Goal: Navigation & Orientation: Understand site structure

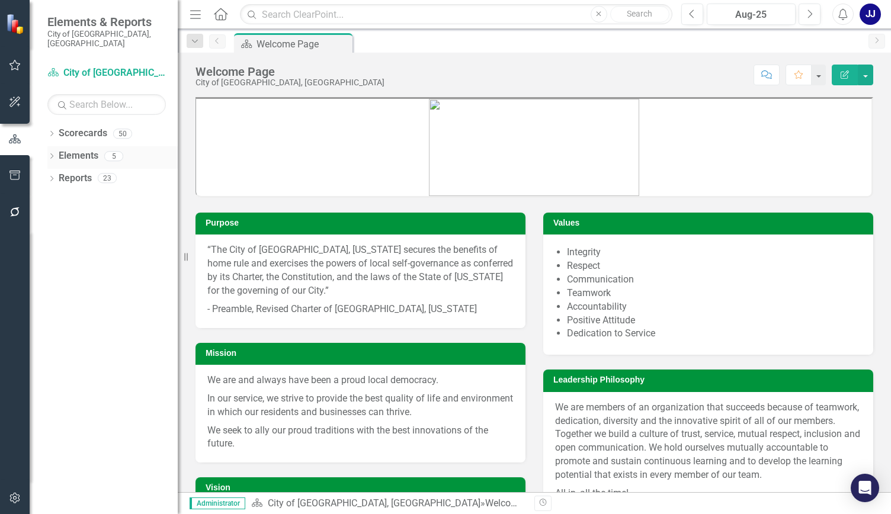
click at [52, 154] on icon "Dropdown" at bounding box center [51, 157] width 8 height 7
click at [55, 266] on icon "Dropdown" at bounding box center [51, 269] width 8 height 7
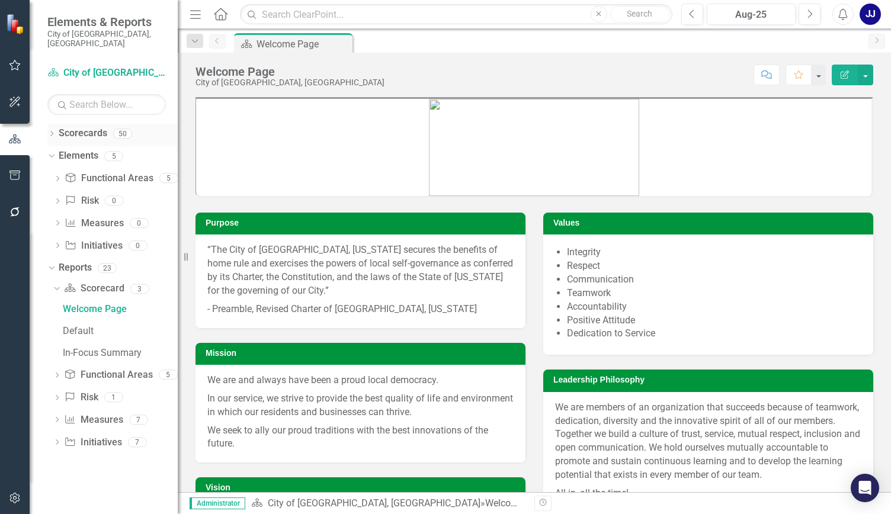
click at [75, 127] on link "Scorecards" at bounding box center [83, 134] width 49 height 14
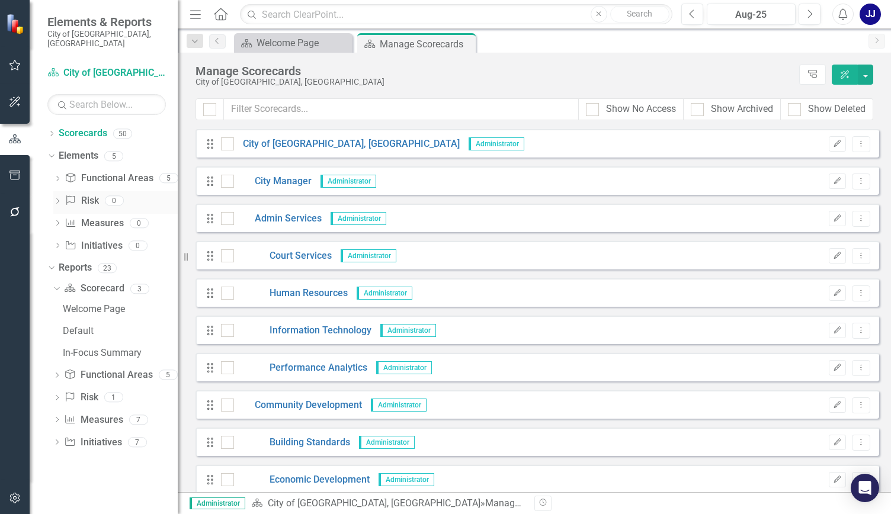
click at [91, 202] on div "Risk Risk 0" at bounding box center [121, 202] width 113 height 23
click at [877, 146] on div "Looks like you don't have any Scorecards set up yet. Why don't you add a Scorec…" at bounding box center [534, 310] width 713 height 363
click at [93, 172] on link "Functional Area Functional Areas" at bounding box center [109, 179] width 88 height 14
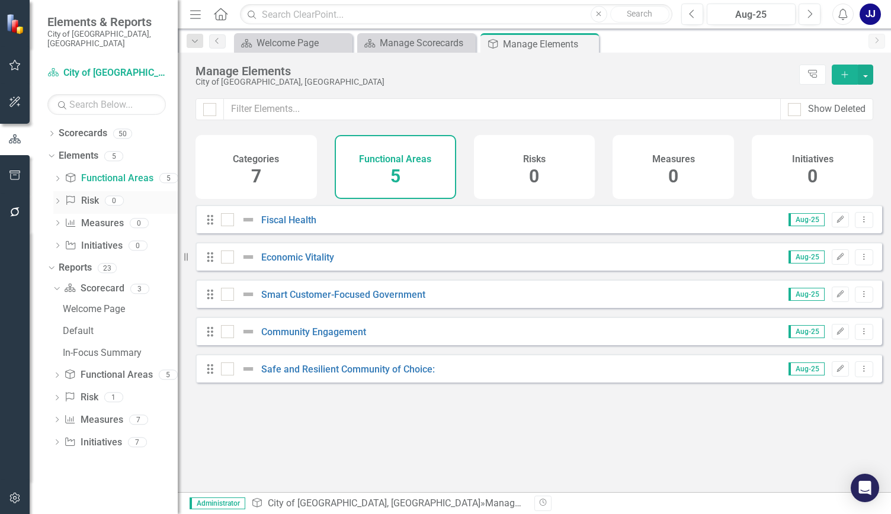
click at [91, 196] on link "Risk Risk" at bounding box center [82, 201] width 34 height 14
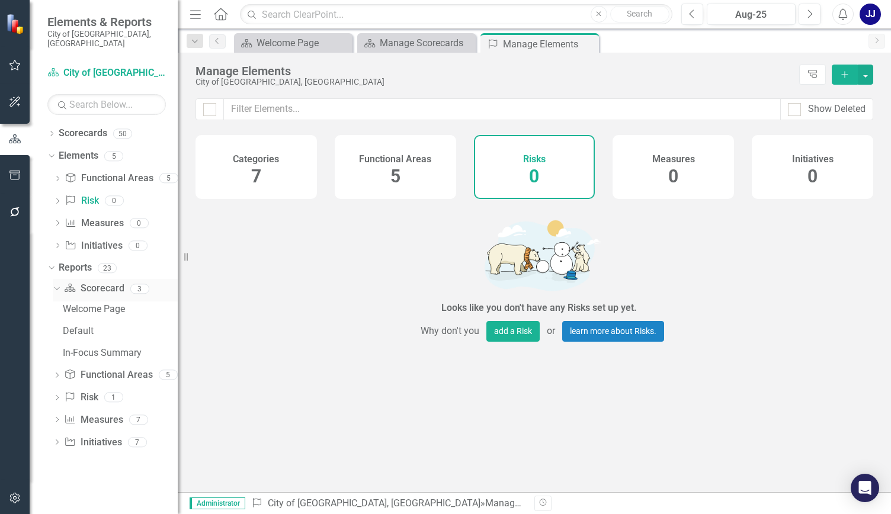
click at [108, 285] on link "Scorecard Scorecard" at bounding box center [94, 289] width 60 height 14
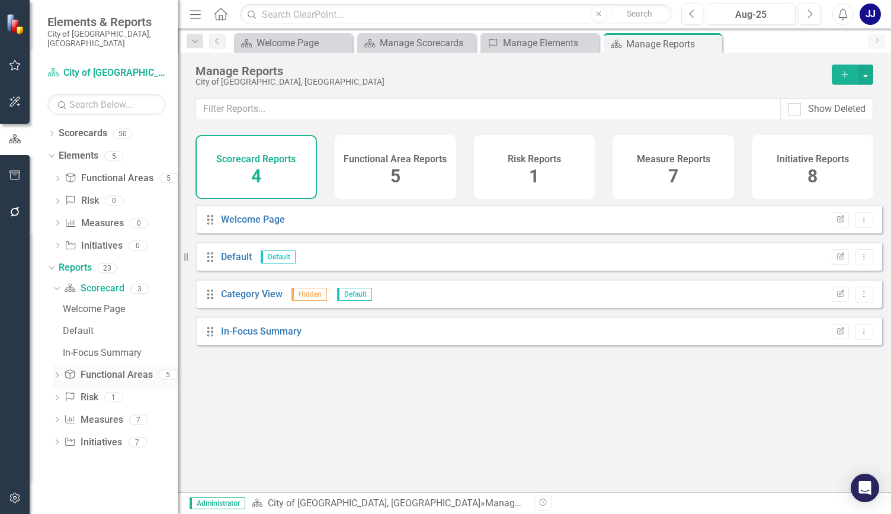
click at [126, 370] on link "Functional Area Functional Areas" at bounding box center [108, 376] width 88 height 14
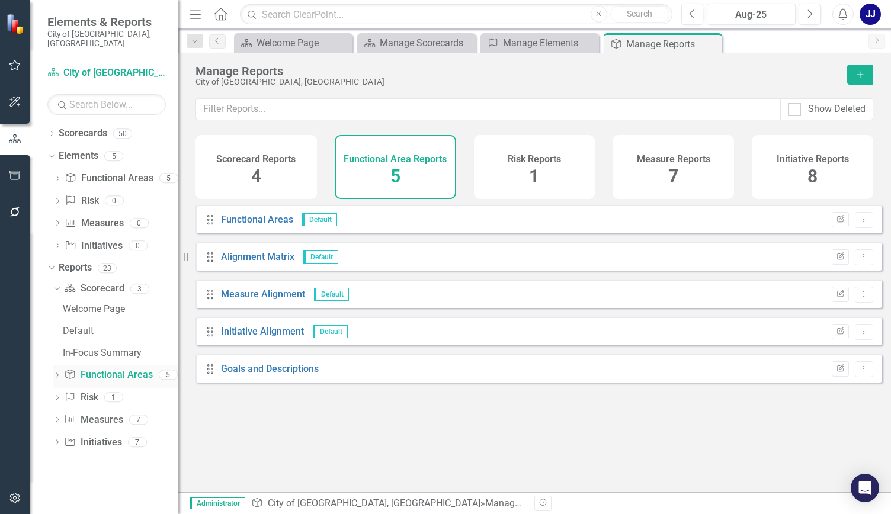
click at [126, 370] on link "Functional Area Functional Areas" at bounding box center [108, 376] width 88 height 14
click at [87, 391] on link "Risk Risk" at bounding box center [81, 398] width 34 height 14
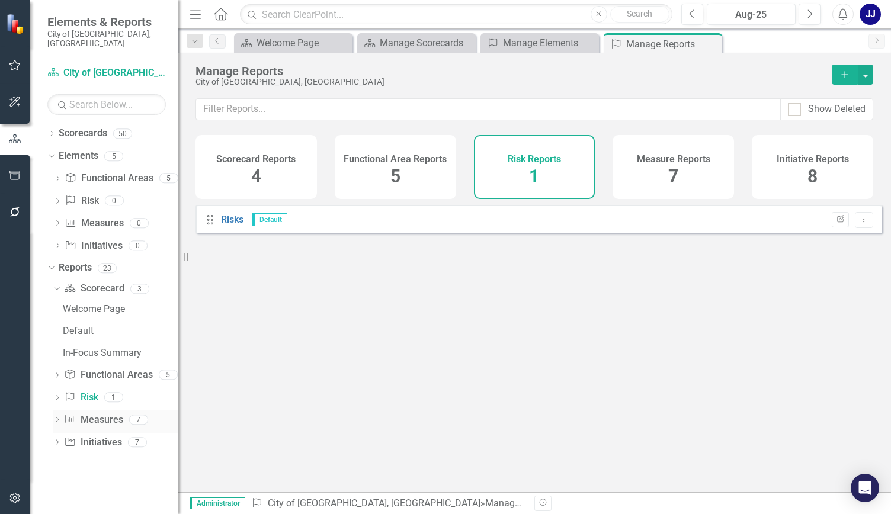
click at [89, 414] on link "Measure Measures" at bounding box center [93, 421] width 59 height 14
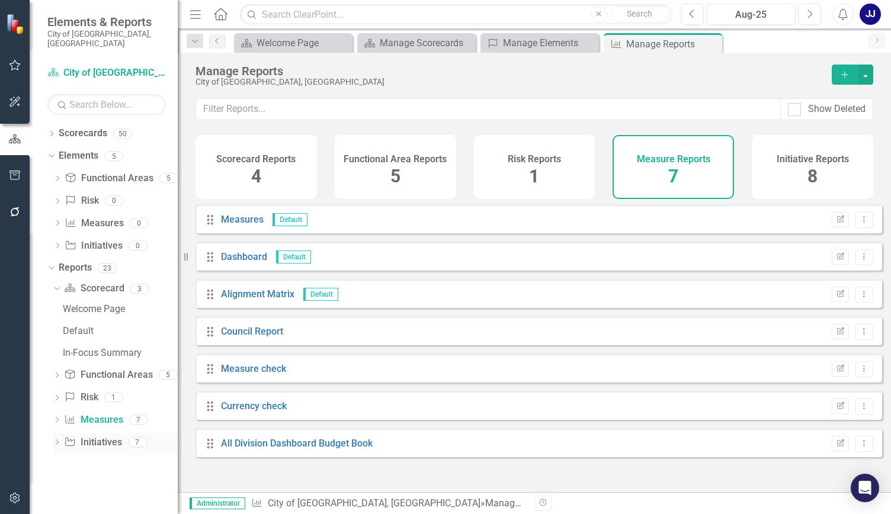
click at [115, 436] on link "Initiative Initiatives" at bounding box center [92, 443] width 57 height 14
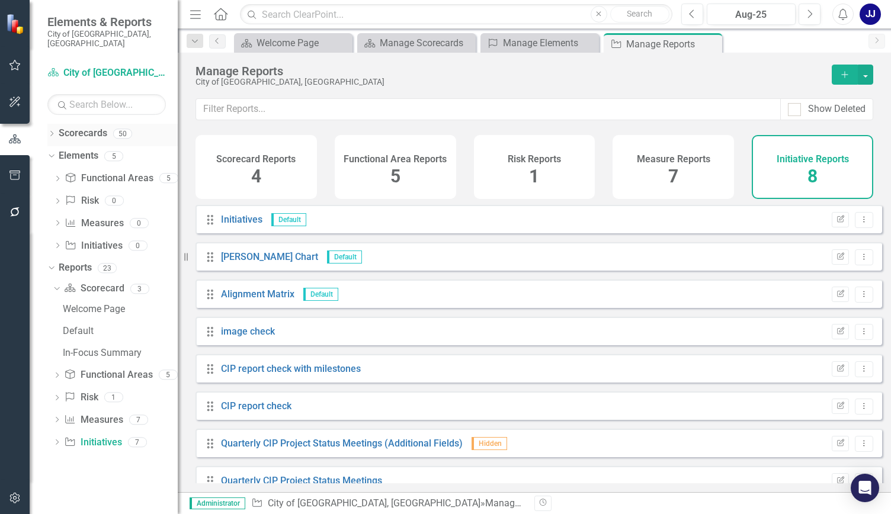
click at [98, 127] on link "Scorecards" at bounding box center [83, 134] width 49 height 14
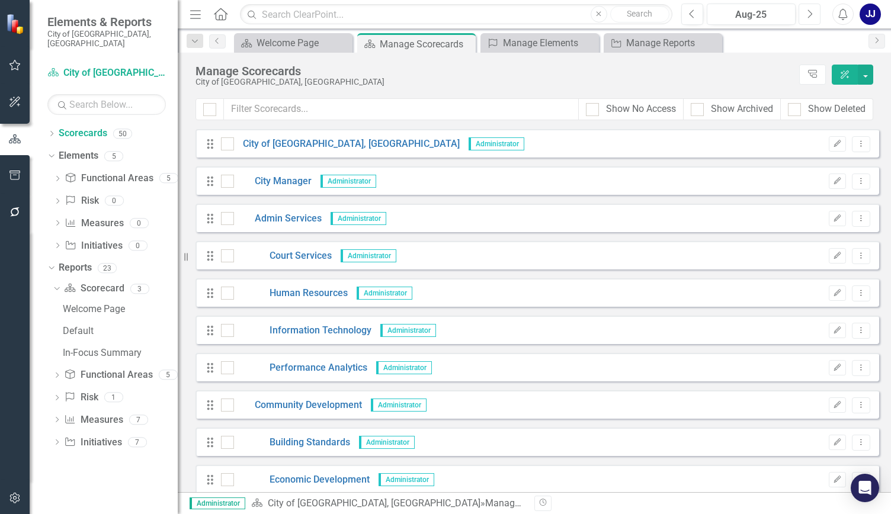
click at [811, 20] on button "Next" at bounding box center [810, 14] width 22 height 21
click at [417, 377] on div "Drag Performance Analytics Administrator Edit Dropdown Menu" at bounding box center [538, 367] width 684 height 28
